Goal: Task Accomplishment & Management: Use online tool/utility

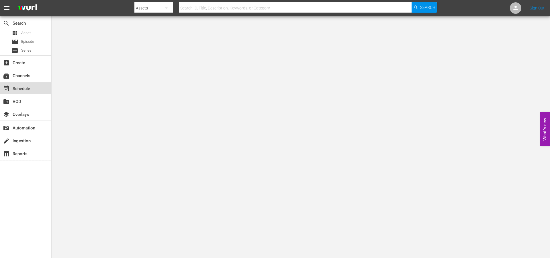
click at [28, 88] on div "event_available Schedule" at bounding box center [16, 87] width 32 height 5
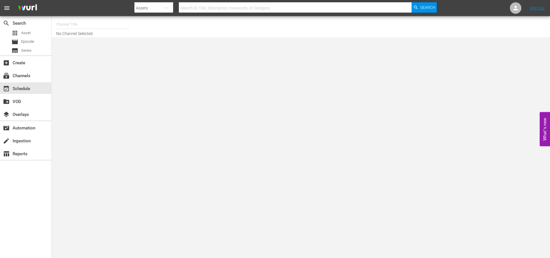
click at [95, 27] on input "text" at bounding box center [92, 24] width 73 height 14
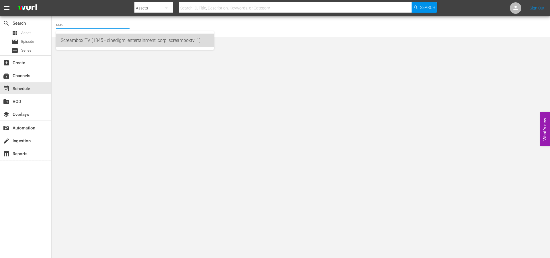
click at [99, 37] on div "Screambox TV (1845 - cinedigm_entertainment_corp_screamboxtv_1)" at bounding box center [135, 41] width 148 height 14
type input "Screambox TV (1845 - cinedigm_entertainment_corp_screamboxtv_1)"
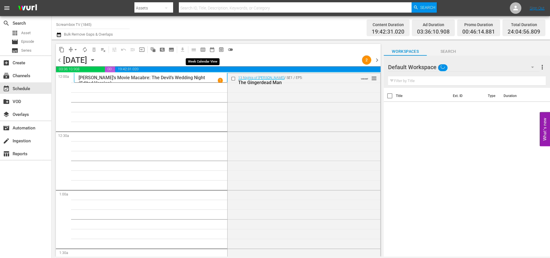
click at [202, 50] on span "calendar_view_week_outlined" at bounding box center [203, 50] width 6 height 6
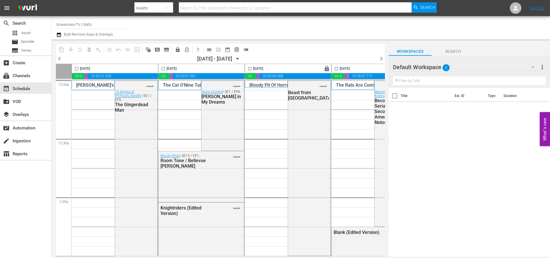
drag, startPoint x: 380, startPoint y: 57, endPoint x: 376, endPoint y: 56, distance: 3.9
click at [379, 57] on span "chevron_right" at bounding box center [381, 58] width 7 height 7
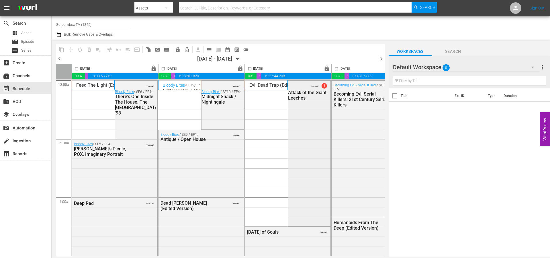
click at [305, 89] on div "VARIANT 1 Attack of the Giant Leeches" at bounding box center [309, 153] width 42 height 144
drag, startPoint x: 382, startPoint y: 59, endPoint x: 391, endPoint y: 64, distance: 10.3
click at [382, 59] on span "chevron_right" at bounding box center [381, 58] width 7 height 7
